Goal: Information Seeking & Learning: Understand process/instructions

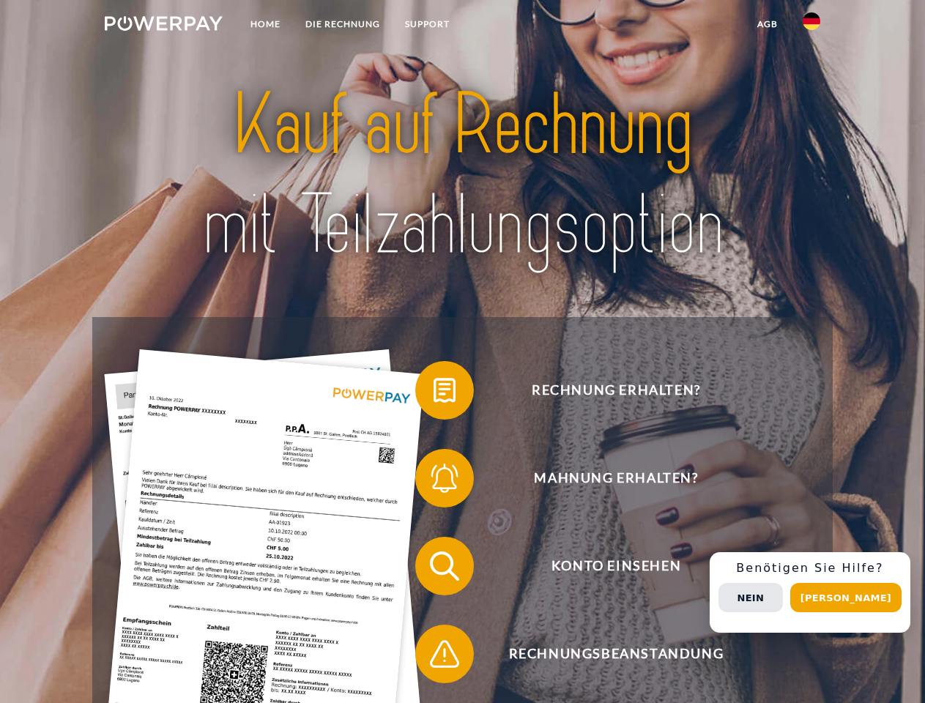
click at [163, 26] on img at bounding box center [164, 23] width 118 height 15
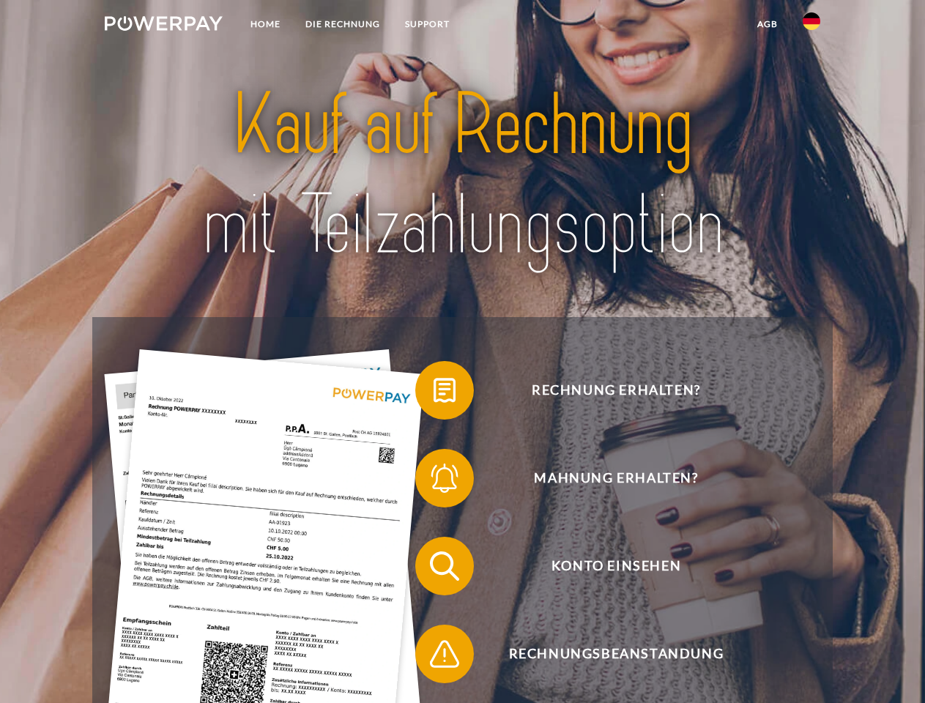
click at [812, 26] on img at bounding box center [812, 21] width 18 height 18
click at [767, 24] on link "agb" at bounding box center [767, 24] width 45 height 26
click at [434, 393] on span at bounding box center [422, 390] width 73 height 73
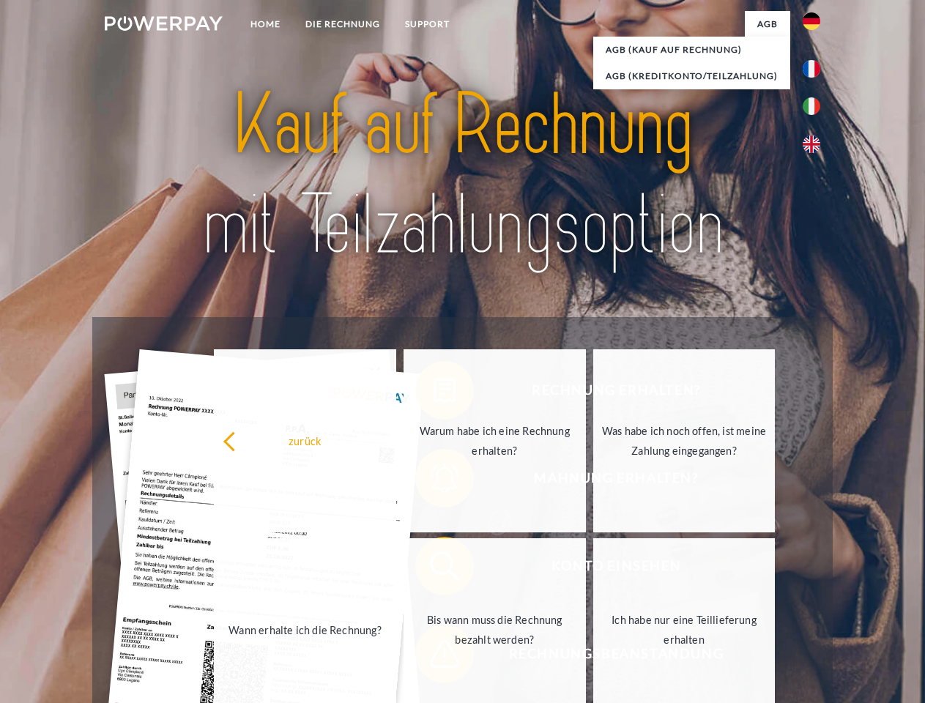
click at [434, 481] on div "zurück Warum habe ich eine Rechnung erhalten? Was habe ich noch offen, ist mein…" at bounding box center [495, 535] width 592 height 378
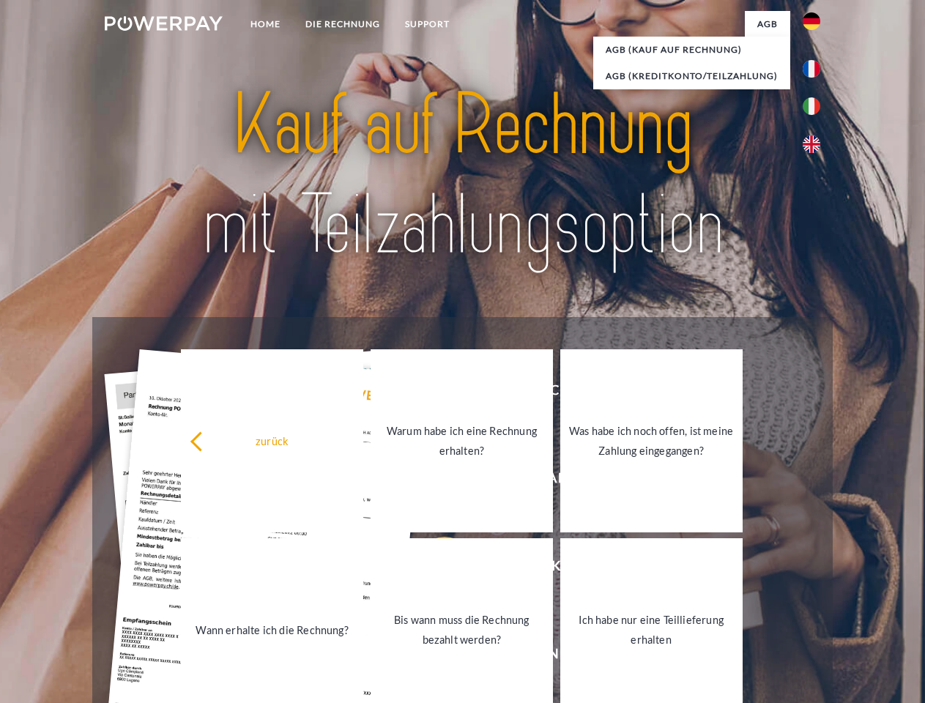
click at [434, 569] on link "Bis wann muss die Rechnung bezahlt werden?" at bounding box center [462, 629] width 182 height 183
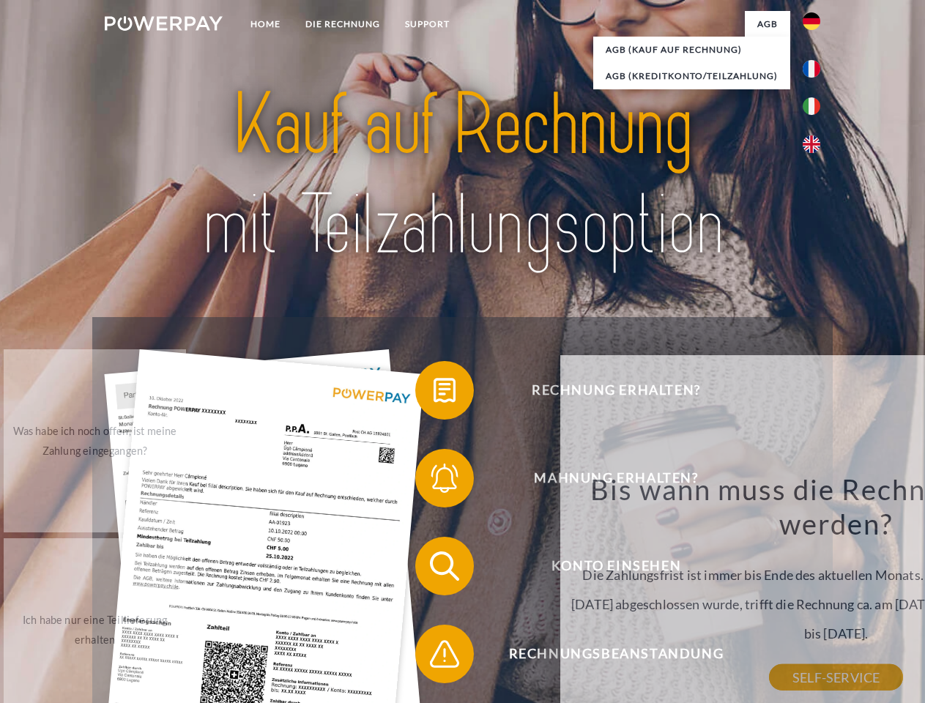
click at [434, 657] on span at bounding box center [422, 653] width 73 height 73
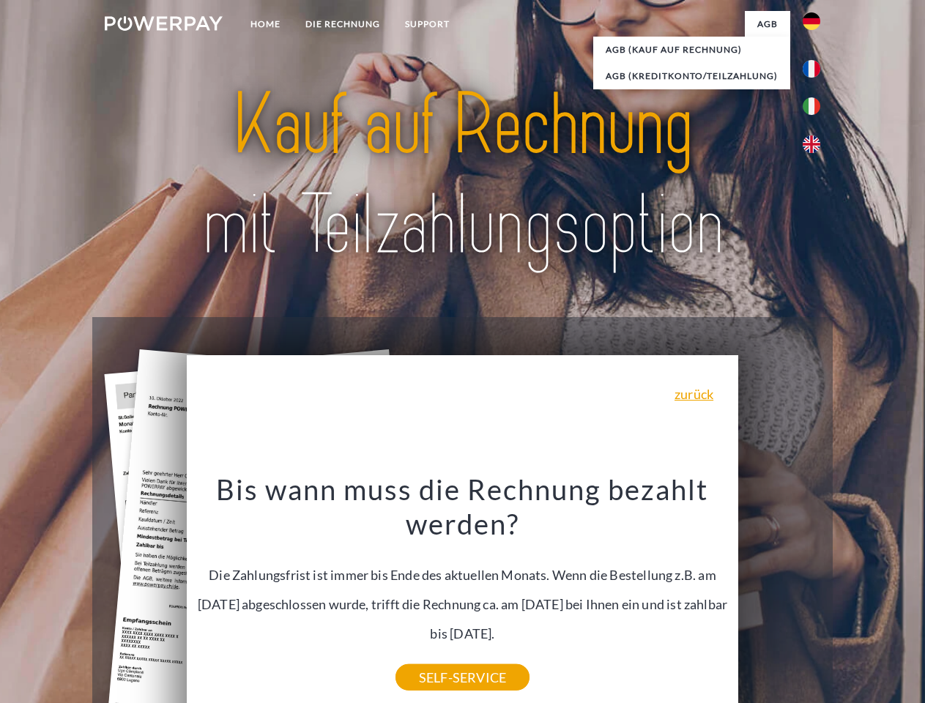
click at [815, 593] on div "Rechnung erhalten? Mahnung erhalten? Konto einsehen" at bounding box center [462, 610] width 740 height 586
click at [779, 596] on span "Konto einsehen" at bounding box center [616, 566] width 359 height 59
click at [851, 598] on header "Home DIE RECHNUNG SUPPORT" at bounding box center [462, 506] width 925 height 1012
